Goal: Task Accomplishment & Management: Complete application form

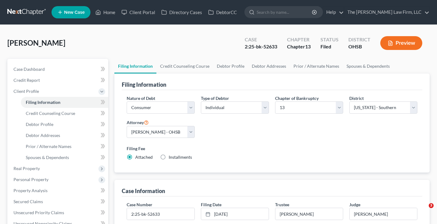
select select "1"
select select "0"
select select "3"
select select "62"
select select "2"
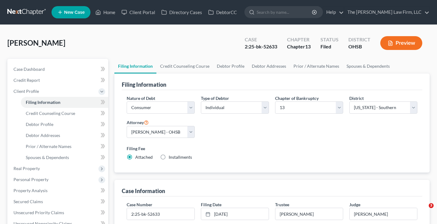
select select "36"
click at [111, 12] on link "Home" at bounding box center [105, 12] width 26 height 11
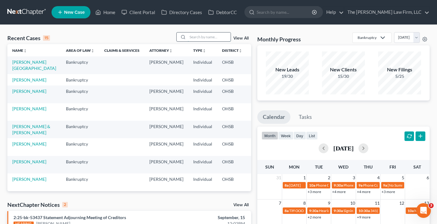
click at [197, 36] on input "search" at bounding box center [209, 36] width 43 height 9
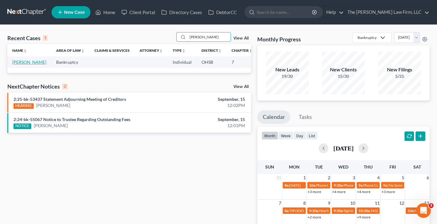
type input "[PERSON_NAME]"
click at [18, 62] on link "[PERSON_NAME]" at bounding box center [29, 61] width 34 height 5
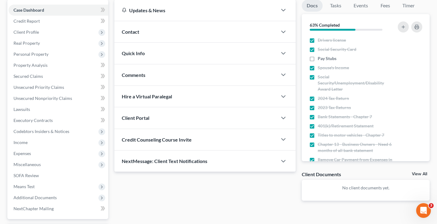
scroll to position [61, 0]
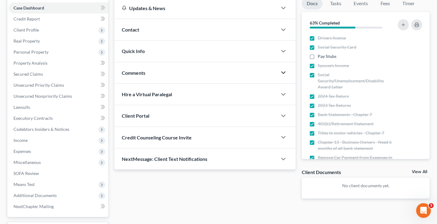
click at [284, 72] on icon "button" at bounding box center [283, 72] width 7 height 7
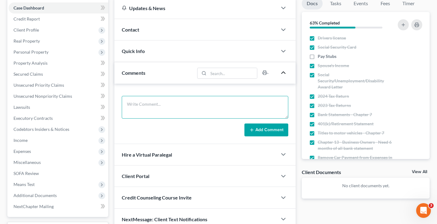
click at [238, 104] on textarea at bounding box center [205, 107] width 166 height 23
type textarea "Still need: -Paystub from 9/15 once available"
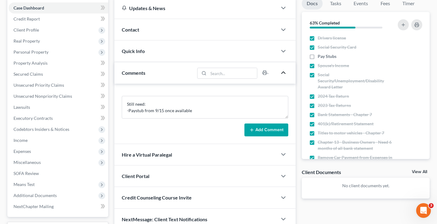
click at [255, 128] on button "Add Comment" at bounding box center [266, 130] width 44 height 13
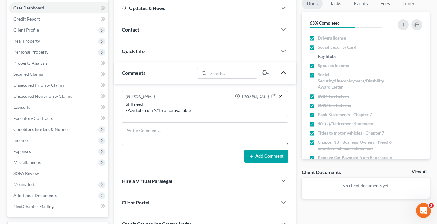
click at [281, 96] on icon "button" at bounding box center [280, 96] width 5 height 5
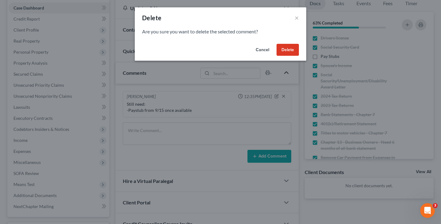
drag, startPoint x: 287, startPoint y: 48, endPoint x: 288, endPoint y: 53, distance: 4.6
click at [288, 48] on button "Delete" at bounding box center [288, 50] width 22 height 12
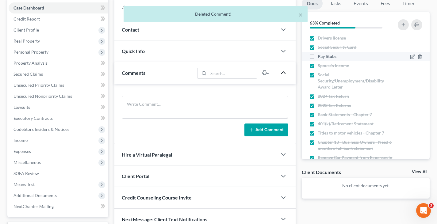
click at [318, 56] on label "Pay Stubs" at bounding box center [327, 56] width 19 height 6
click at [320, 56] on input "Pay Stubs" at bounding box center [322, 55] width 4 height 4
checkbox input "true"
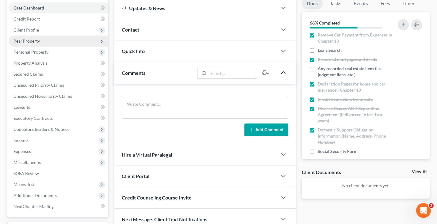
drag, startPoint x: 23, startPoint y: 31, endPoint x: 40, endPoint y: 35, distance: 16.9
click at [23, 31] on span "Client Profile" at bounding box center [25, 29] width 25 height 5
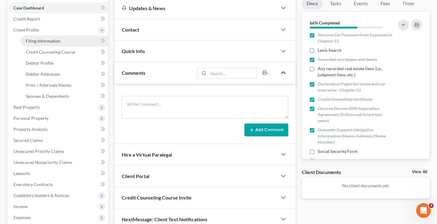
click at [51, 42] on span "Filing Information" at bounding box center [43, 40] width 35 height 5
select select "1"
select select "0"
select select "62"
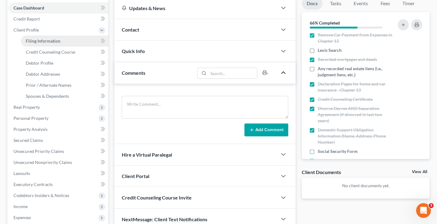
select select "36"
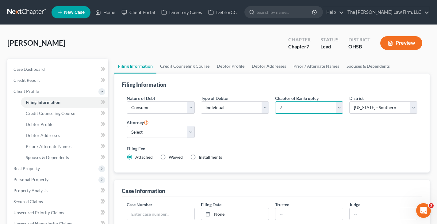
click at [339, 108] on select "Select 7 11 12 13" at bounding box center [309, 107] width 68 height 12
select select "3"
click at [275, 101] on select "Select 7 11 12 13" at bounding box center [309, 107] width 68 height 12
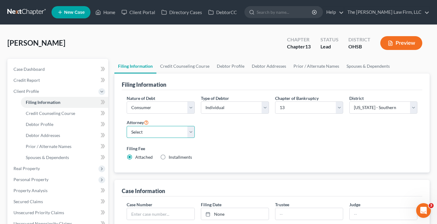
click at [190, 130] on select "Select [PERSON_NAME] - OHSB [PERSON_NAME] - OHNB [PERSON_NAME] - OHSB" at bounding box center [161, 132] width 68 height 12
select select "2"
click at [127, 126] on select "Select [PERSON_NAME] - OHSB [PERSON_NAME] - OHNB [PERSON_NAME] - OHSB" at bounding box center [161, 132] width 68 height 12
click at [190, 67] on link "Credit Counseling Course" at bounding box center [184, 66] width 57 height 15
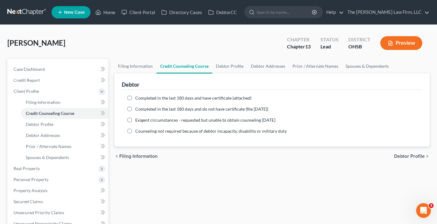
click at [135, 98] on label "Completed in the last 180 days and have certificate (attached)" at bounding box center [193, 98] width 116 height 6
click at [138, 98] on input "Completed in the last 180 days and have certificate (attached)" at bounding box center [140, 97] width 4 height 4
radio input "true"
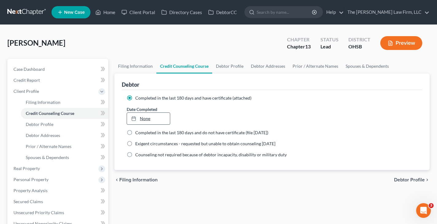
click at [134, 119] on icon at bounding box center [133, 118] width 5 height 5
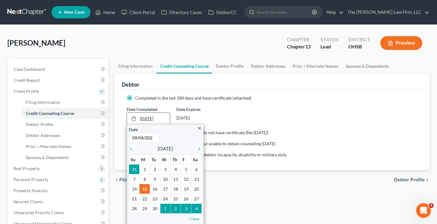
type input "[DATE]"
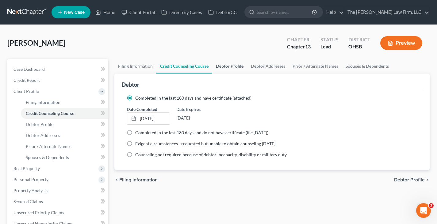
click at [231, 67] on link "Debtor Profile" at bounding box center [229, 66] width 35 height 15
select select "0"
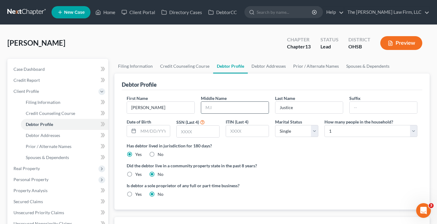
click at [219, 107] on input "text" at bounding box center [234, 108] width 67 height 12
type input "[PERSON_NAME]"
click at [139, 131] on input "text" at bounding box center [153, 131] width 31 height 12
type input "[DATE]"
drag, startPoint x: 194, startPoint y: 133, endPoint x: 227, endPoint y: 135, distance: 32.8
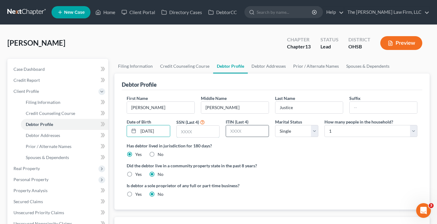
click at [194, 133] on input "text" at bounding box center [198, 132] width 43 height 12
click at [184, 133] on input "text" at bounding box center [198, 132] width 43 height 12
type input "2825"
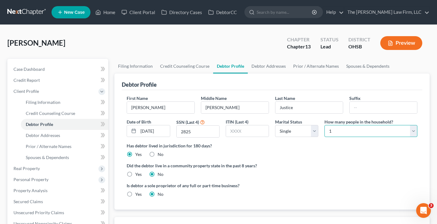
drag, startPoint x: 414, startPoint y: 132, endPoint x: 404, endPoint y: 126, distance: 11.0
click at [414, 132] on select "Select 1 2 3 4 5 6 7 8 9 10 11 12 13 14 15 16 17 18 19 20" at bounding box center [370, 131] width 93 height 12
select select "1"
click at [324, 125] on select "Select 1 2 3 4 5 6 7 8 9 10 11 12 13 14 15 16 17 18 19 20" at bounding box center [370, 131] width 93 height 12
click at [256, 63] on link "Debtor Addresses" at bounding box center [269, 66] width 42 height 15
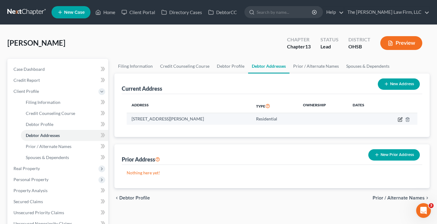
click at [400, 120] on icon "button" at bounding box center [400, 119] width 5 height 5
select select "36"
select select "0"
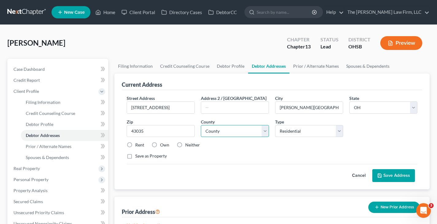
click at [266, 131] on select "County [GEOGRAPHIC_DATA] [GEOGRAPHIC_DATA] [GEOGRAPHIC_DATA] [GEOGRAPHIC_DATA] …" at bounding box center [235, 131] width 68 height 12
select select "20"
click at [201, 125] on select "County [GEOGRAPHIC_DATA] [GEOGRAPHIC_DATA] [GEOGRAPHIC_DATA] [GEOGRAPHIC_DATA] …" at bounding box center [235, 131] width 68 height 12
click at [135, 144] on label "Rent" at bounding box center [139, 145] width 9 height 6
click at [138, 144] on input "Rent" at bounding box center [140, 144] width 4 height 4
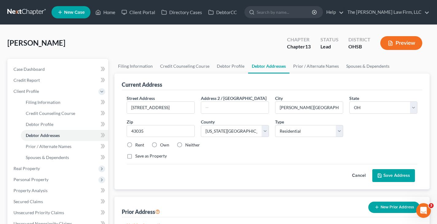
radio input "true"
click at [389, 177] on button "Save Address" at bounding box center [393, 175] width 43 height 13
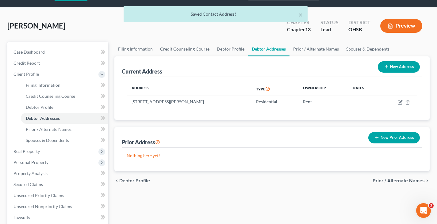
scroll to position [31, 0]
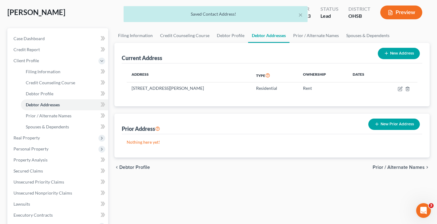
click at [376, 124] on icon "button" at bounding box center [376, 124] width 5 height 5
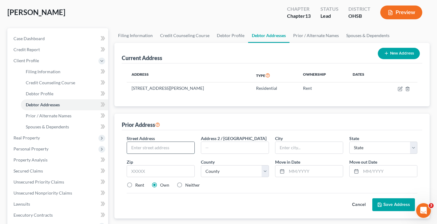
click at [146, 148] on input "text" at bounding box center [160, 148] width 67 height 12
type input "[STREET_ADDRESS]"
click at [166, 172] on input "text" at bounding box center [161, 171] width 68 height 12
type input "43035"
type input "[PERSON_NAME][GEOGRAPHIC_DATA]"
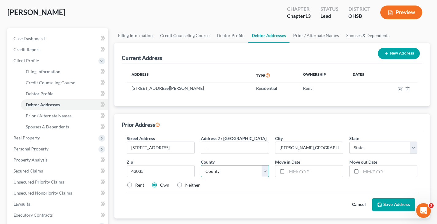
select select "36"
click at [266, 169] on select "County" at bounding box center [235, 171] width 68 height 12
click at [265, 170] on select "County [GEOGRAPHIC_DATA] [GEOGRAPHIC_DATA] [GEOGRAPHIC_DATA] [GEOGRAPHIC_DATA] …" at bounding box center [235, 171] width 68 height 12
select select "20"
click at [201, 165] on select "County [GEOGRAPHIC_DATA] [GEOGRAPHIC_DATA] [GEOGRAPHIC_DATA] [GEOGRAPHIC_DATA] …" at bounding box center [235, 171] width 68 height 12
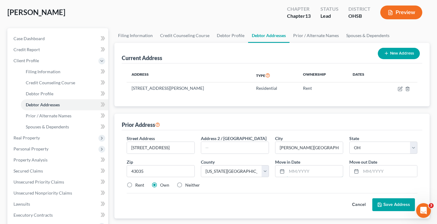
drag, startPoint x: 288, startPoint y: 170, endPoint x: 268, endPoint y: 131, distance: 44.1
click at [288, 170] on input "text" at bounding box center [315, 172] width 56 height 12
type input "05/2023"
click at [364, 170] on input "text" at bounding box center [389, 172] width 56 height 12
type input "06/2025"
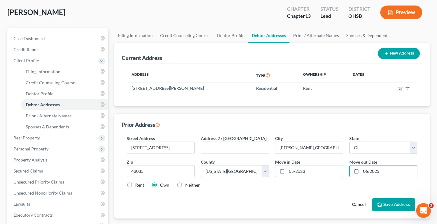
click at [135, 184] on label "Rent" at bounding box center [139, 185] width 9 height 6
click at [138, 184] on input "Rent" at bounding box center [140, 184] width 4 height 4
radio input "true"
click at [393, 204] on button "Save Address" at bounding box center [393, 204] width 43 height 13
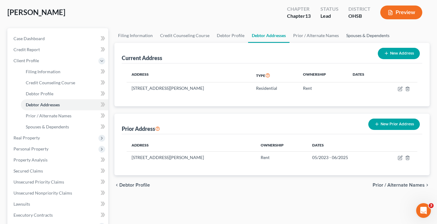
click at [350, 36] on link "Spouses & Dependents" at bounding box center [367, 35] width 51 height 15
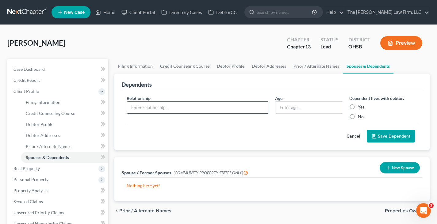
drag, startPoint x: 212, startPoint y: 108, endPoint x: 192, endPoint y: 113, distance: 20.8
click at [212, 108] on input "text" at bounding box center [198, 108] width 142 height 12
type input "child"
click at [280, 108] on input "text" at bounding box center [308, 108] width 67 height 12
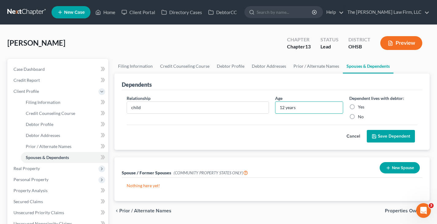
type input "12 years"
click at [358, 107] on label "Yes" at bounding box center [361, 107] width 6 height 6
click at [360, 107] on input "Yes" at bounding box center [362, 106] width 4 height 4
radio input "true"
click at [390, 137] on button "Save Dependent" at bounding box center [391, 136] width 48 height 13
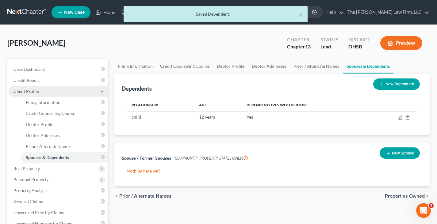
click at [59, 94] on span "Client Profile" at bounding box center [59, 91] width 100 height 11
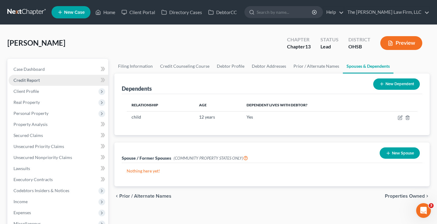
click at [54, 81] on link "Credit Report" at bounding box center [59, 80] width 100 height 11
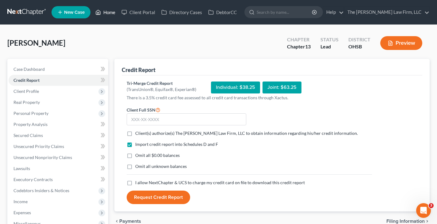
click at [111, 11] on link "Home" at bounding box center [105, 12] width 26 height 11
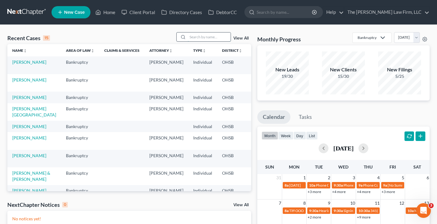
click at [198, 37] on input "search" at bounding box center [209, 36] width 43 height 9
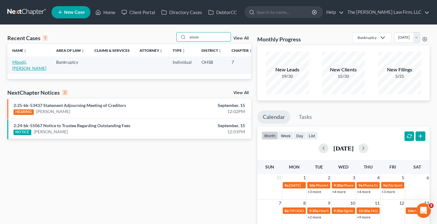
type input "youss"
click at [22, 67] on link "Mbodji, [PERSON_NAME]" at bounding box center [29, 64] width 34 height 11
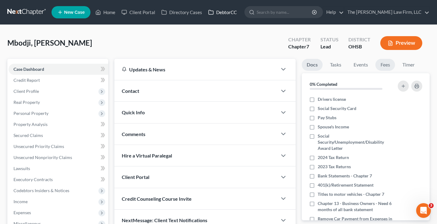
drag, startPoint x: 219, startPoint y: 12, endPoint x: 391, endPoint y: 60, distance: 177.6
click at [219, 12] on link "DebtorCC" at bounding box center [222, 12] width 35 height 11
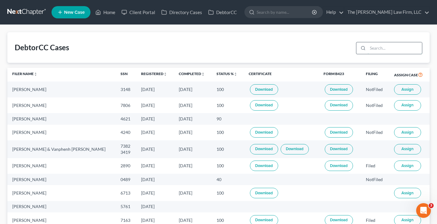
click at [391, 49] on input "search" at bounding box center [395, 48] width 54 height 12
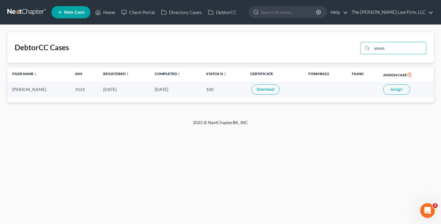
type input "youss"
click at [265, 90] on link "Download" at bounding box center [266, 89] width 28 height 10
